Goal: Navigation & Orientation: Find specific page/section

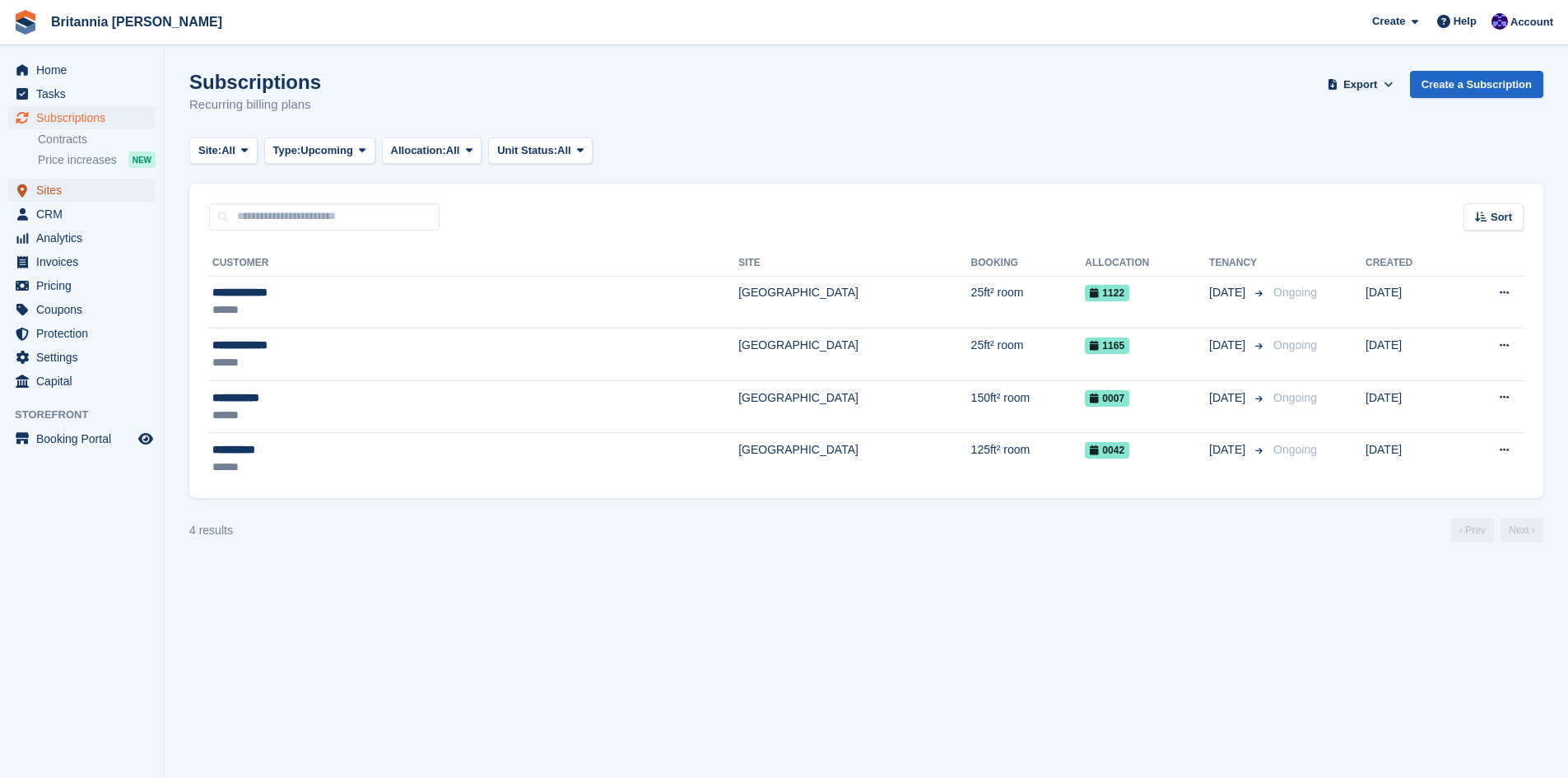
click at [61, 188] on span "Sites" at bounding box center [85, 190] width 99 height 23
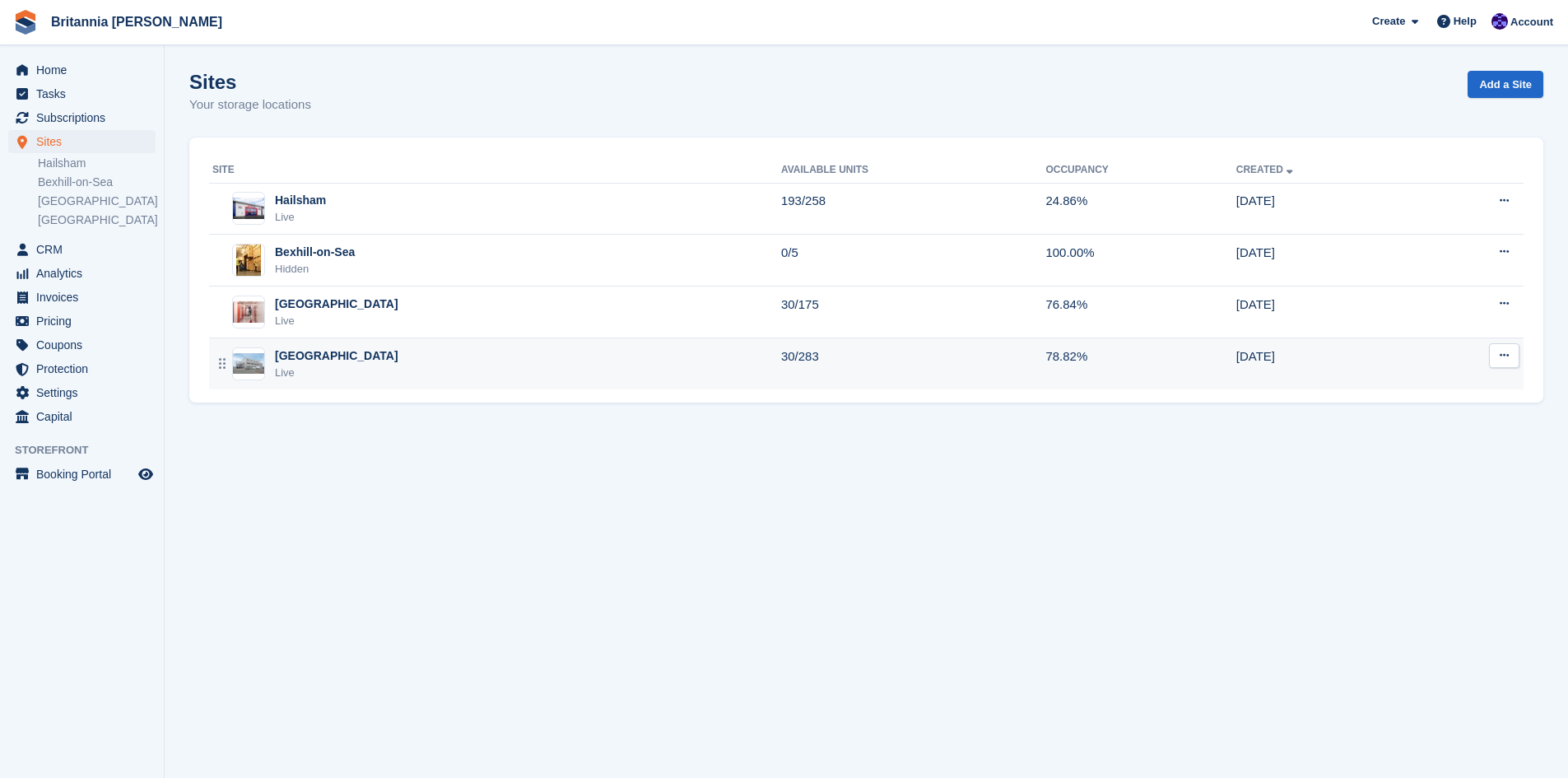
click at [302, 359] on div "[GEOGRAPHIC_DATA]" at bounding box center [337, 356] width 124 height 18
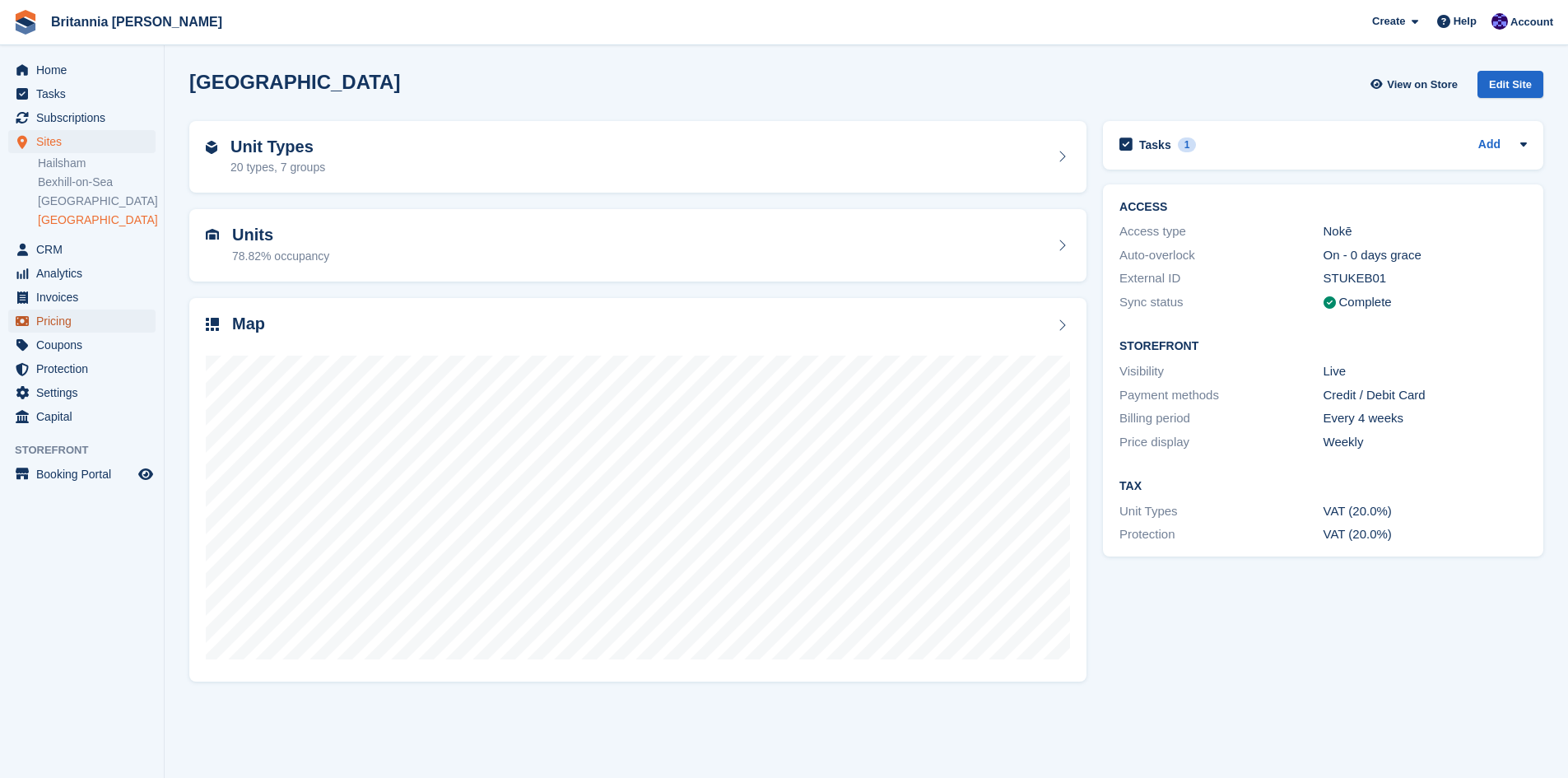
click at [51, 317] on span "Pricing" at bounding box center [85, 321] width 99 height 23
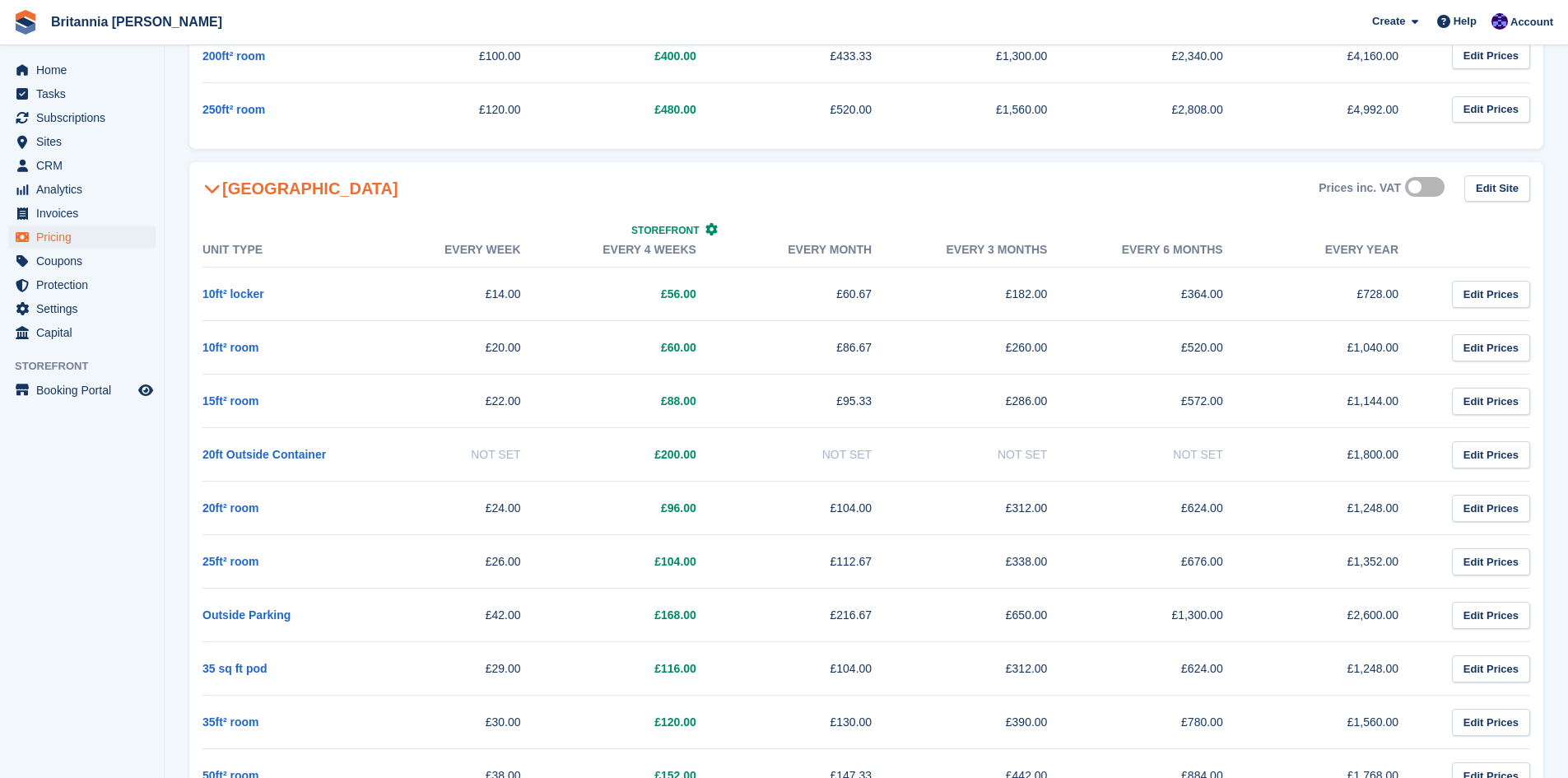
scroll to position [2057, 0]
